Goal: Share content

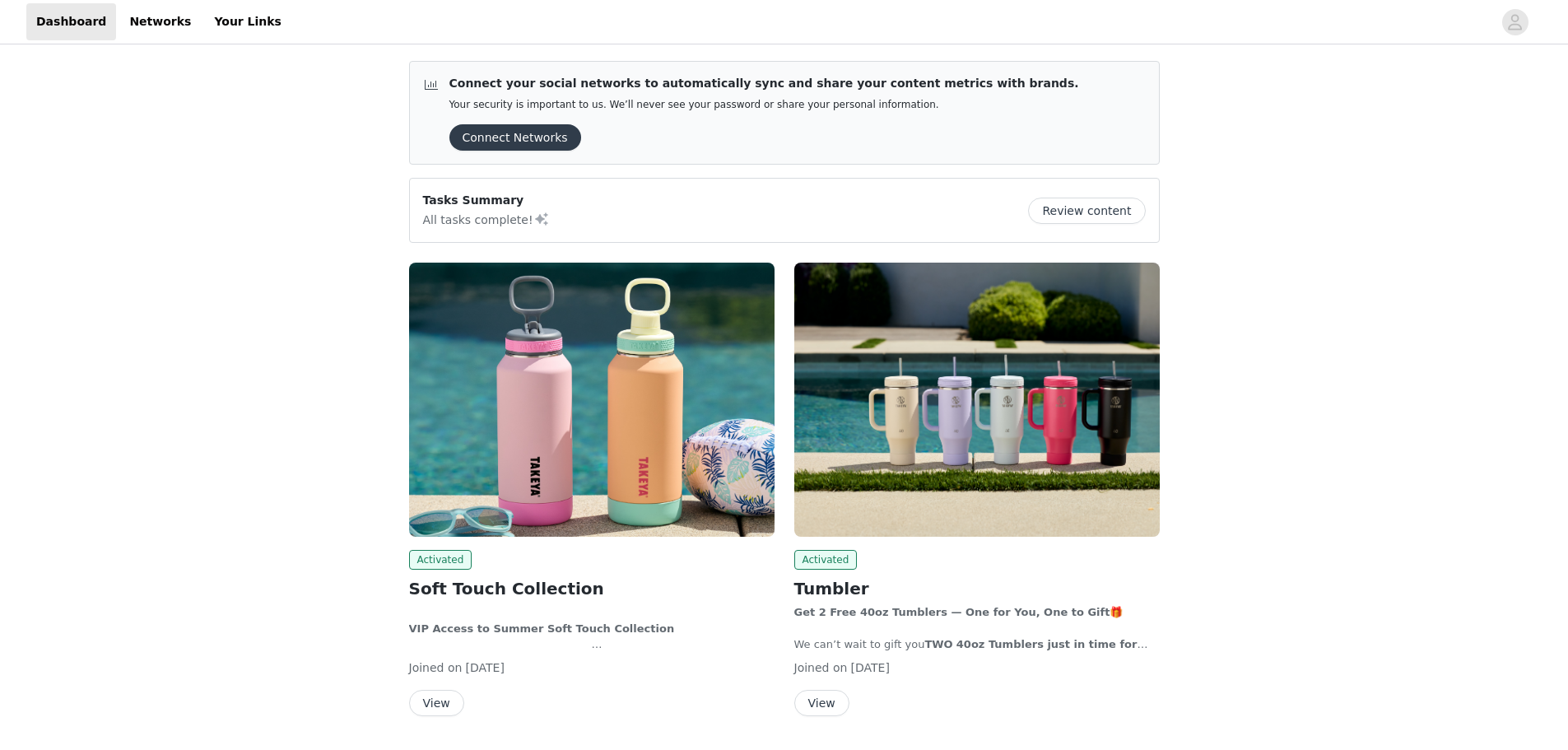
scroll to position [165, 0]
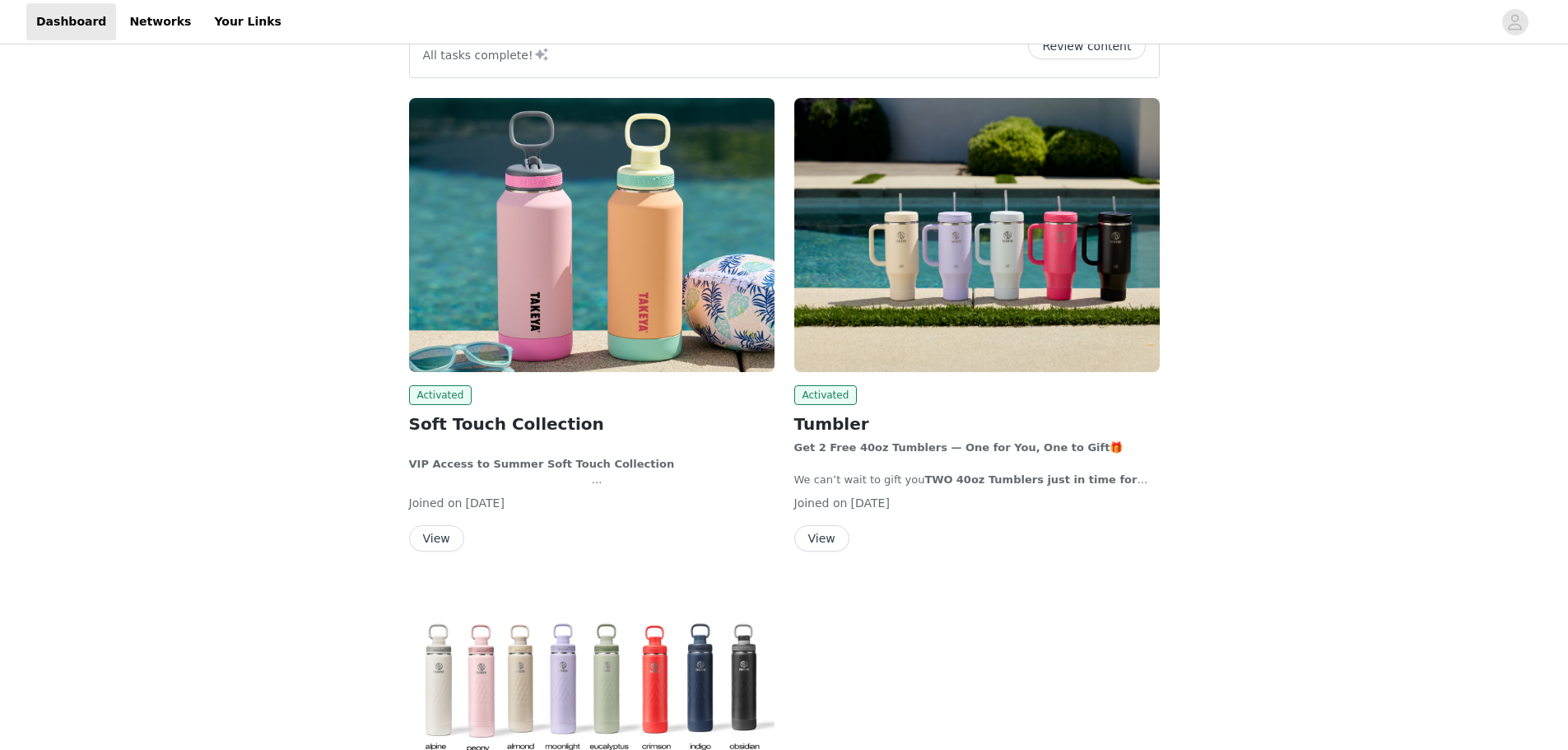
click at [437, 537] on button "View" at bounding box center [437, 538] width 56 height 26
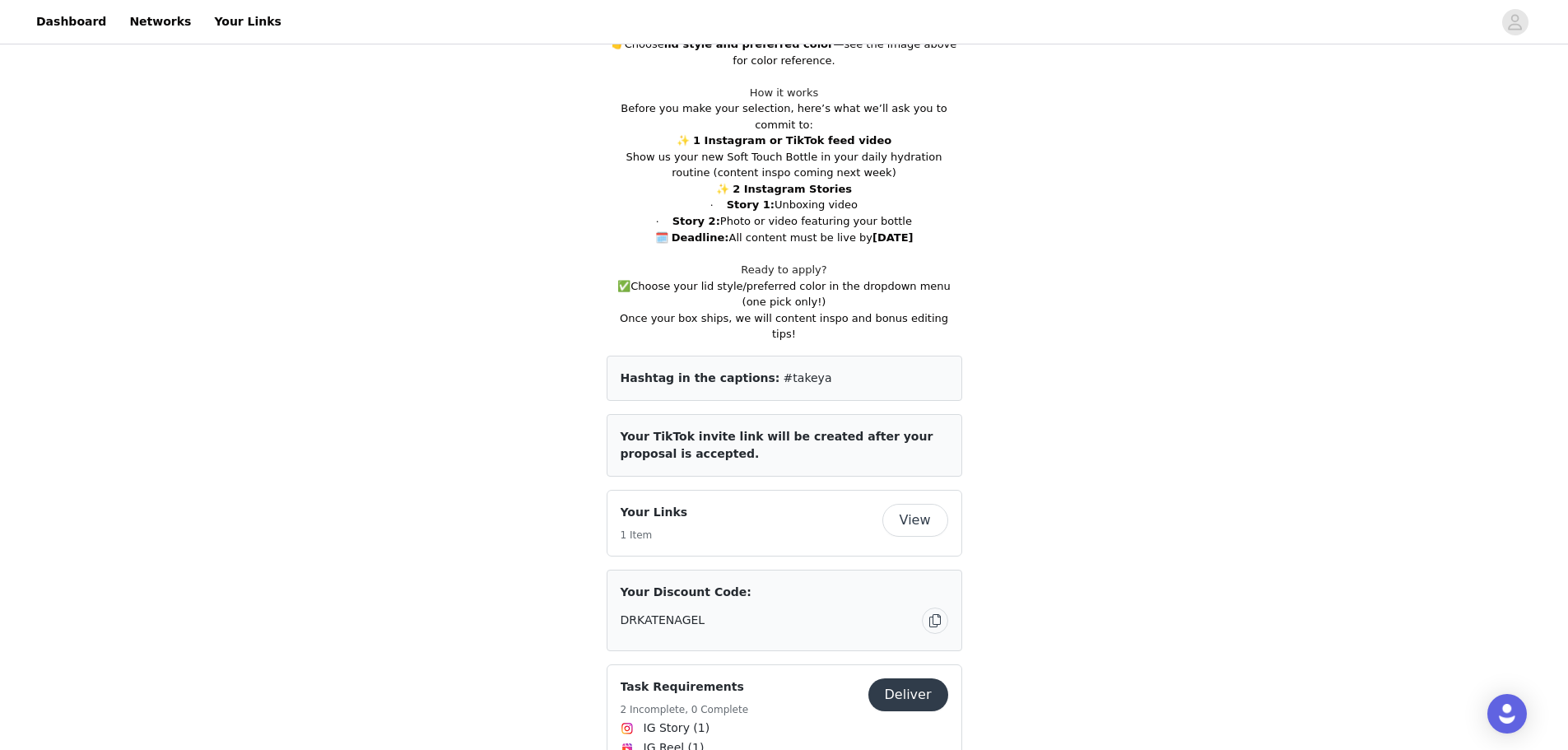
scroll to position [823, 0]
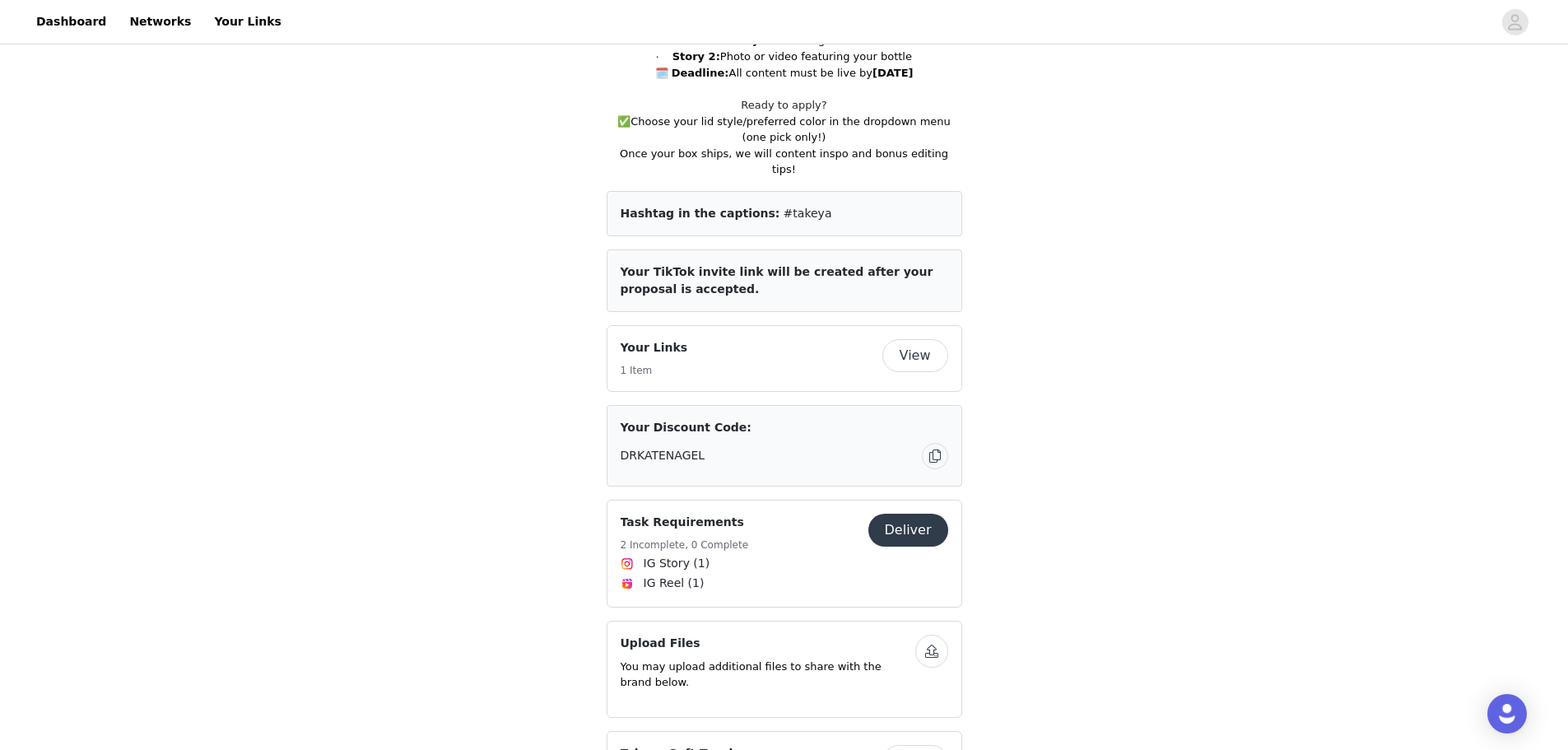
click at [908, 340] on button "View" at bounding box center [915, 356] width 66 height 33
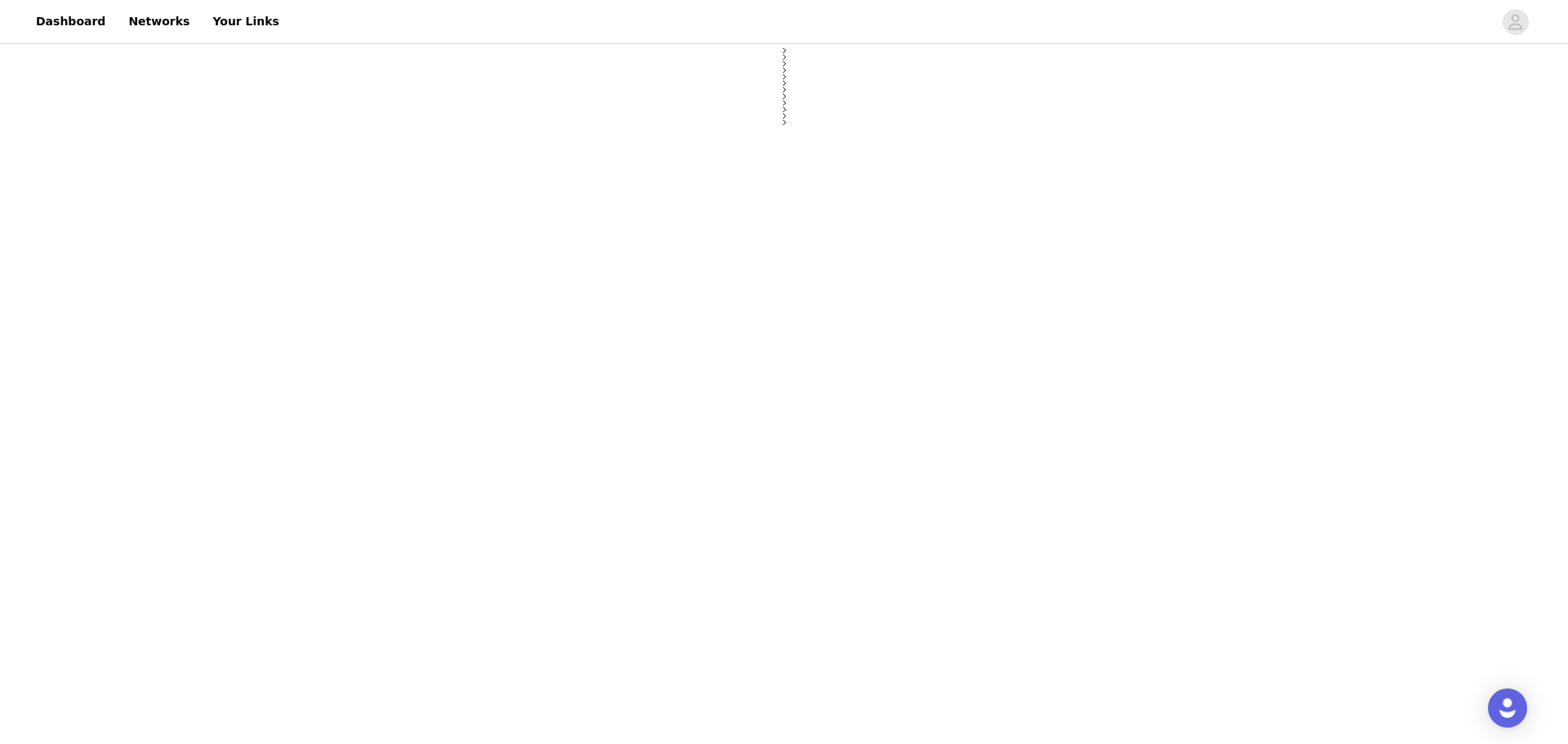
select select "12"
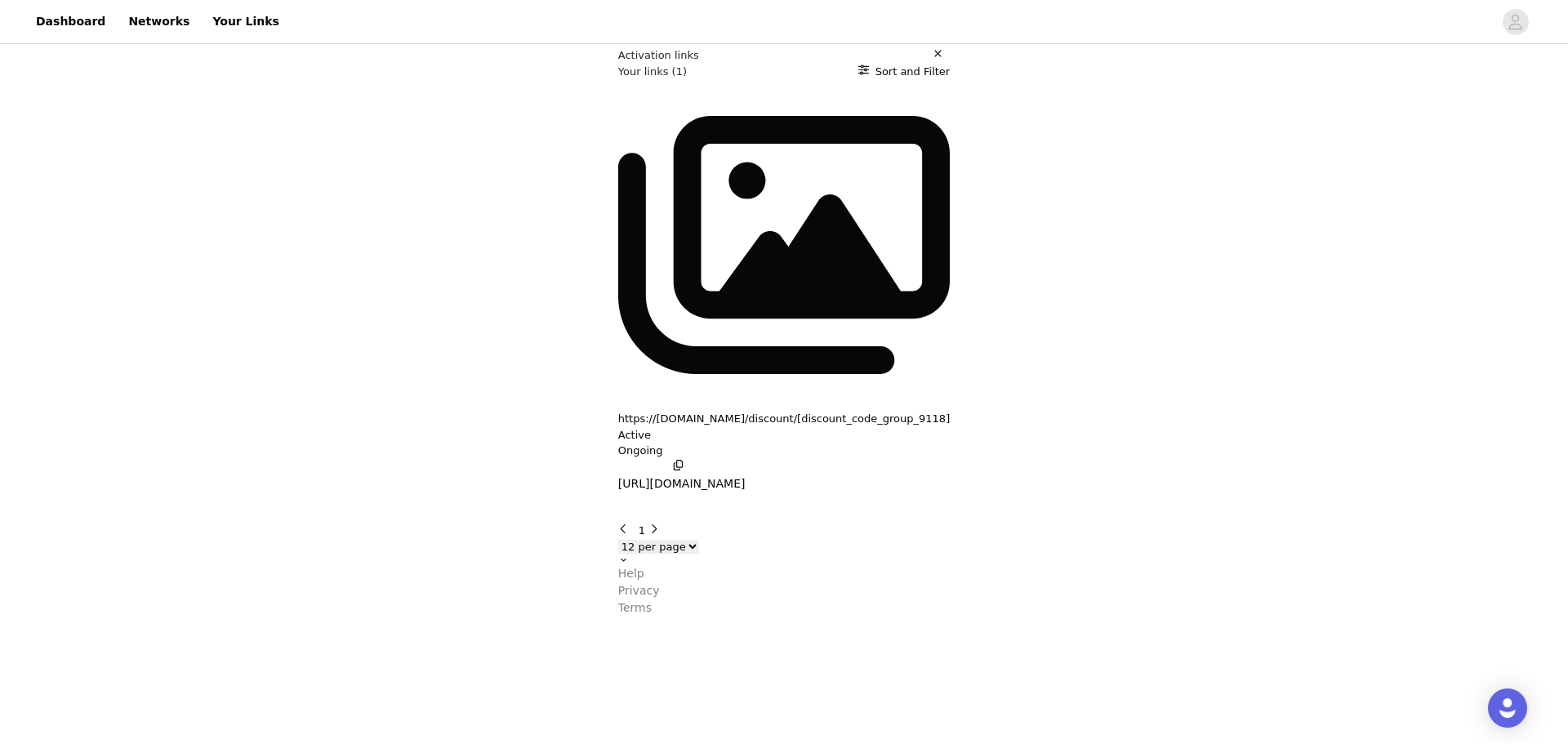
click at [673, 460] on icon "button" at bounding box center [677, 464] width 10 height 10
click at [618, 411] on p "https://[DOMAIN_NAME]/discount/[discount_code_group_9118]" at bounding box center [784, 419] width 332 height 16
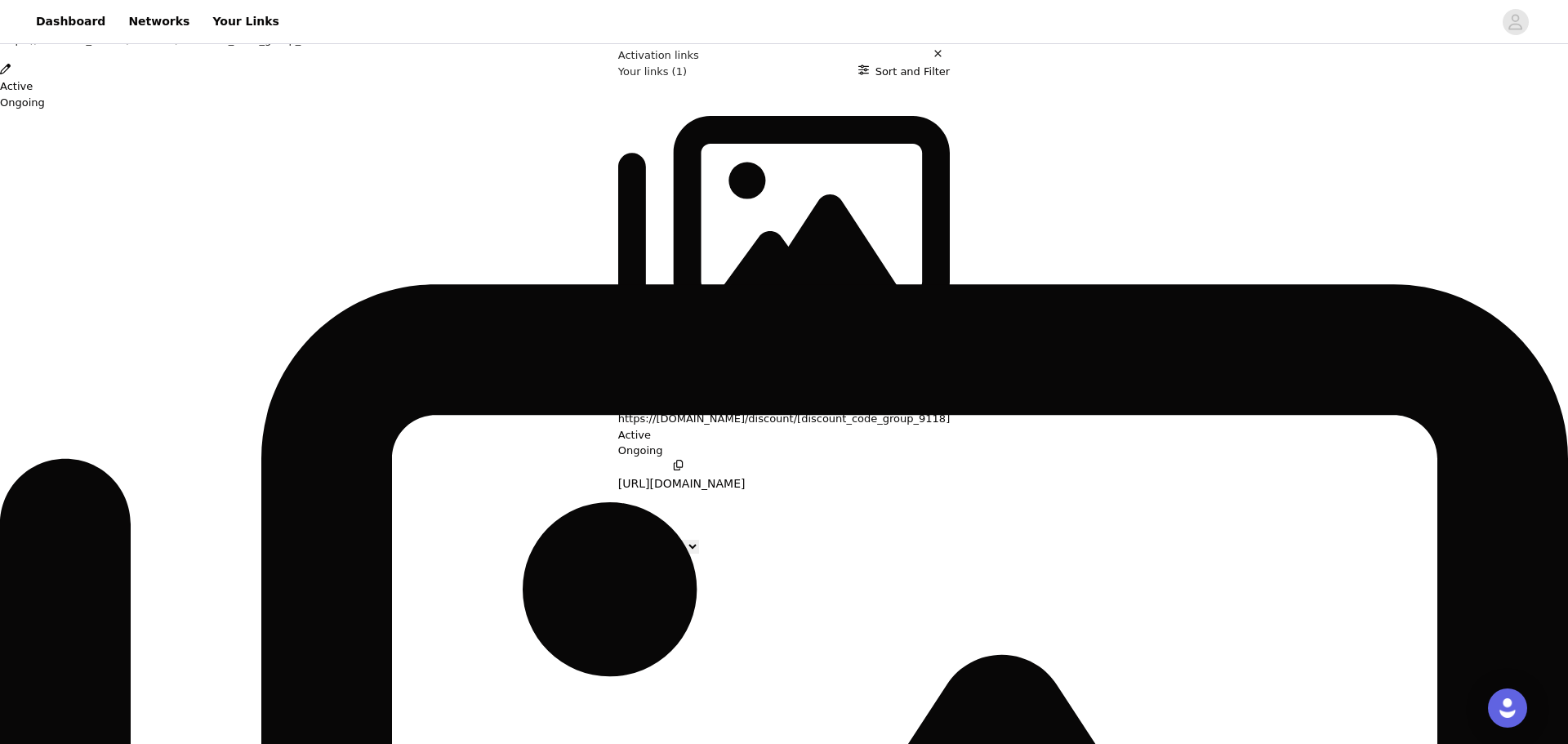
click at [437, 617] on div "Link Details https://[DOMAIN_NAME]/discount/[discount_code_group_9118] Active O…" at bounding box center [784, 617] width 1568 height 0
